Goal: Navigation & Orientation: Find specific page/section

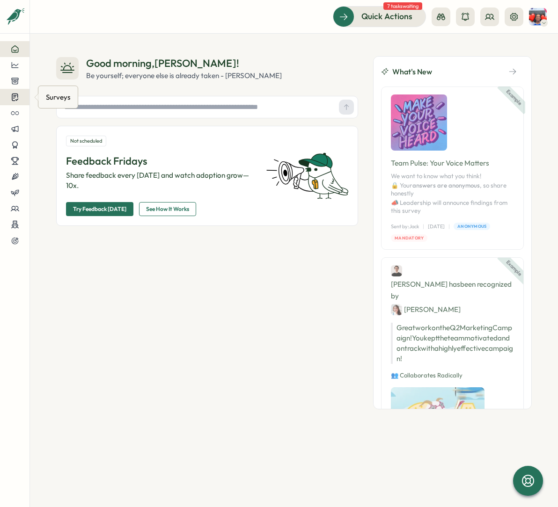
click at [13, 102] on icon at bounding box center [15, 97] width 8 height 9
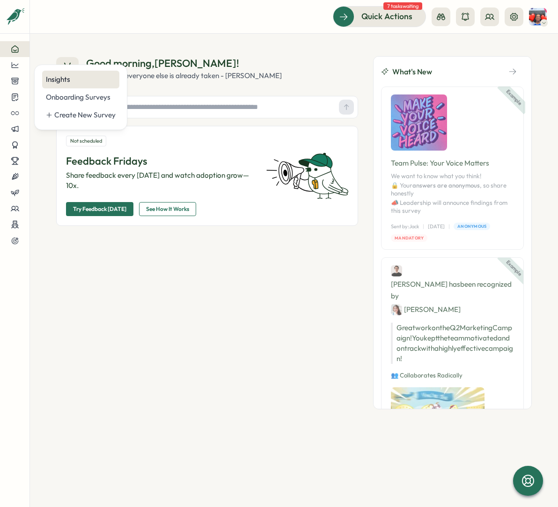
click at [68, 77] on div "Insights" at bounding box center [81, 79] width 70 height 10
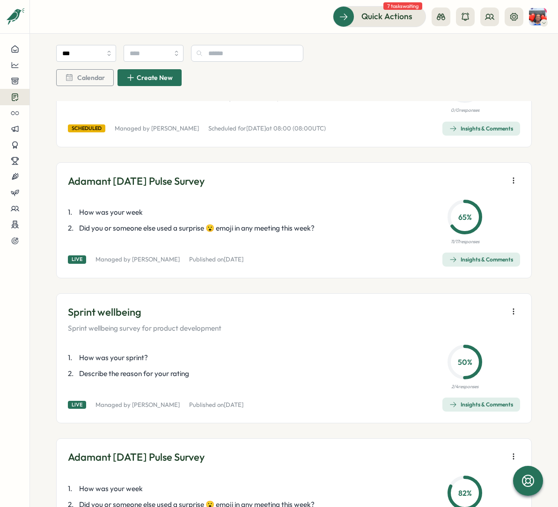
scroll to position [258, 0]
